Goal: Navigation & Orientation: Find specific page/section

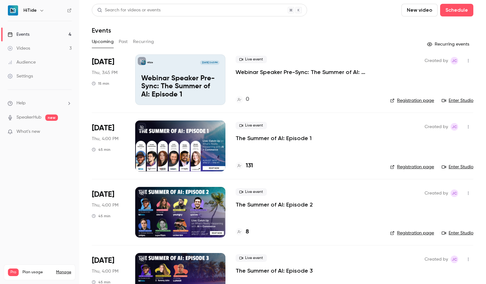
click at [417, 16] on button "New video" at bounding box center [419, 10] width 36 height 13
click at [261, 45] on div at bounding box center [243, 142] width 486 height 284
